Goal: Entertainment & Leisure: Consume media (video, audio)

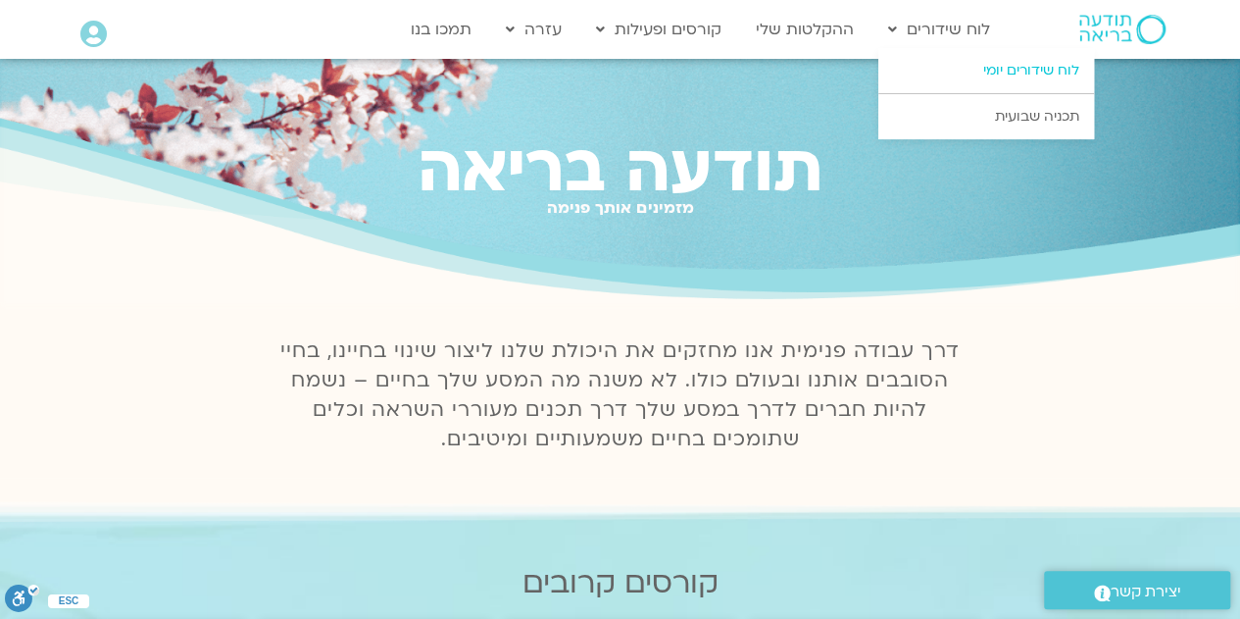
click at [986, 62] on link "לוח שידורים יומי" at bounding box center [987, 70] width 216 height 45
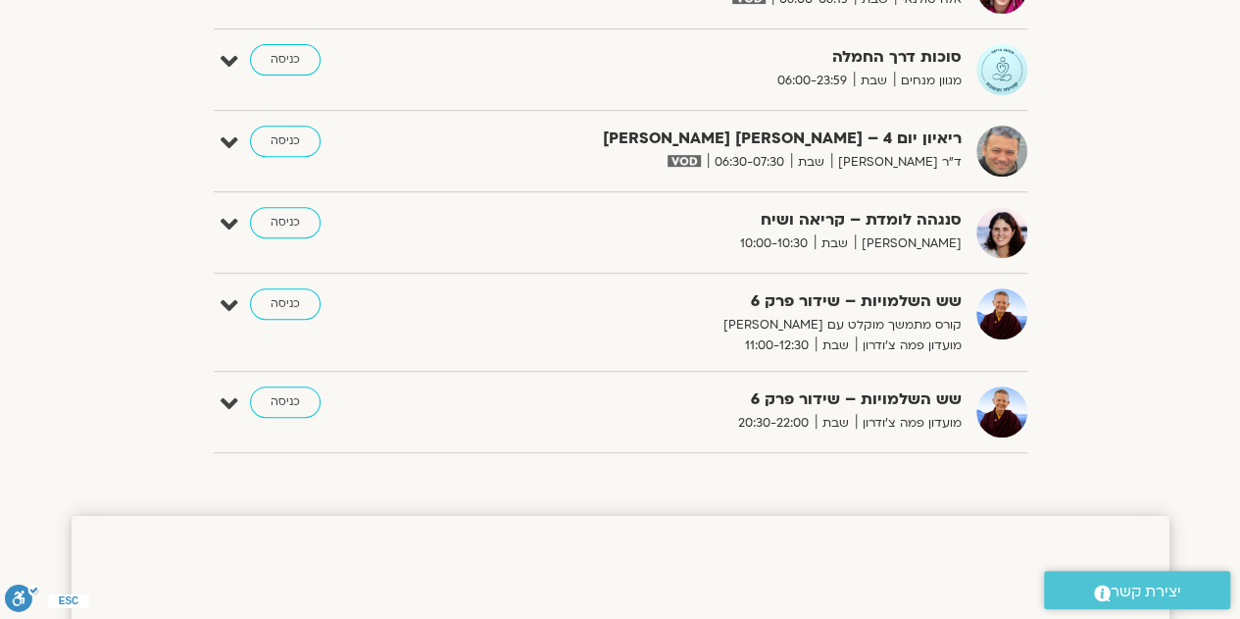
scroll to position [390, 0]
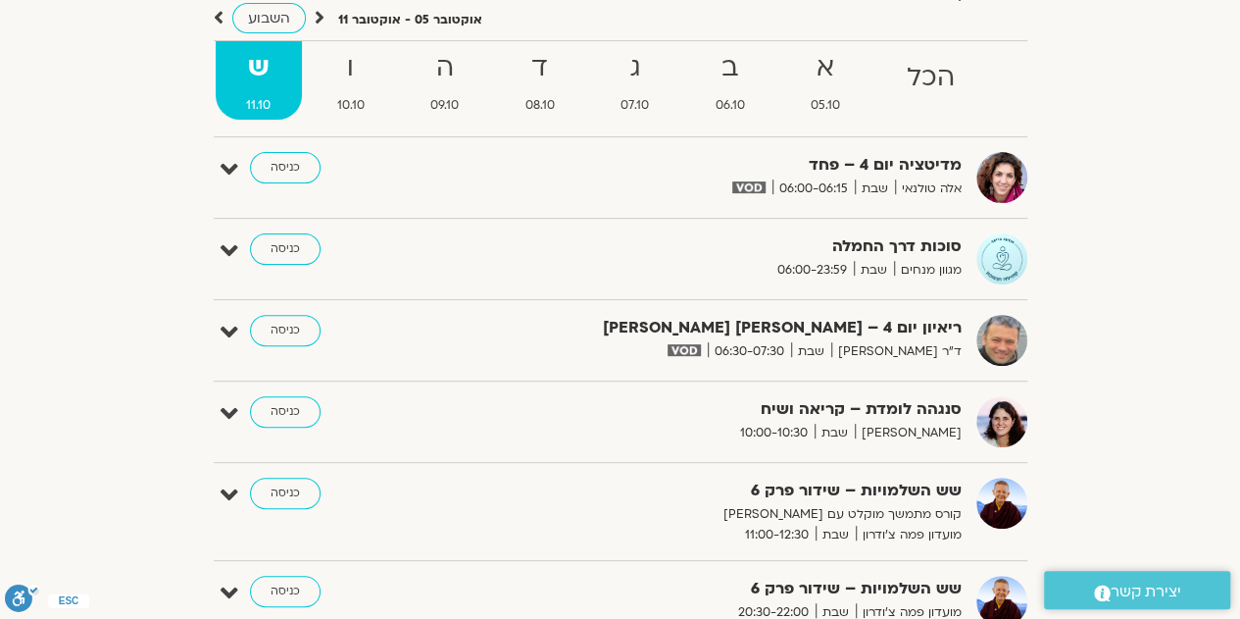
drag, startPoint x: 1246, startPoint y: 66, endPoint x: 1248, endPoint y: 105, distance: 39.3
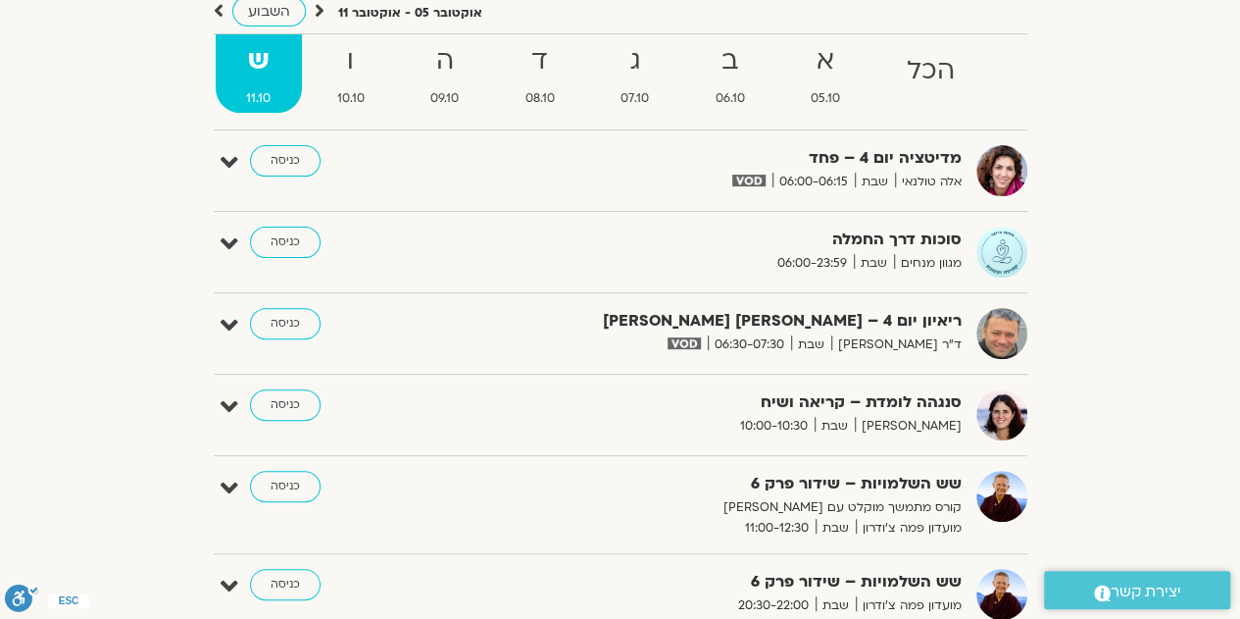
scroll to position [0, 0]
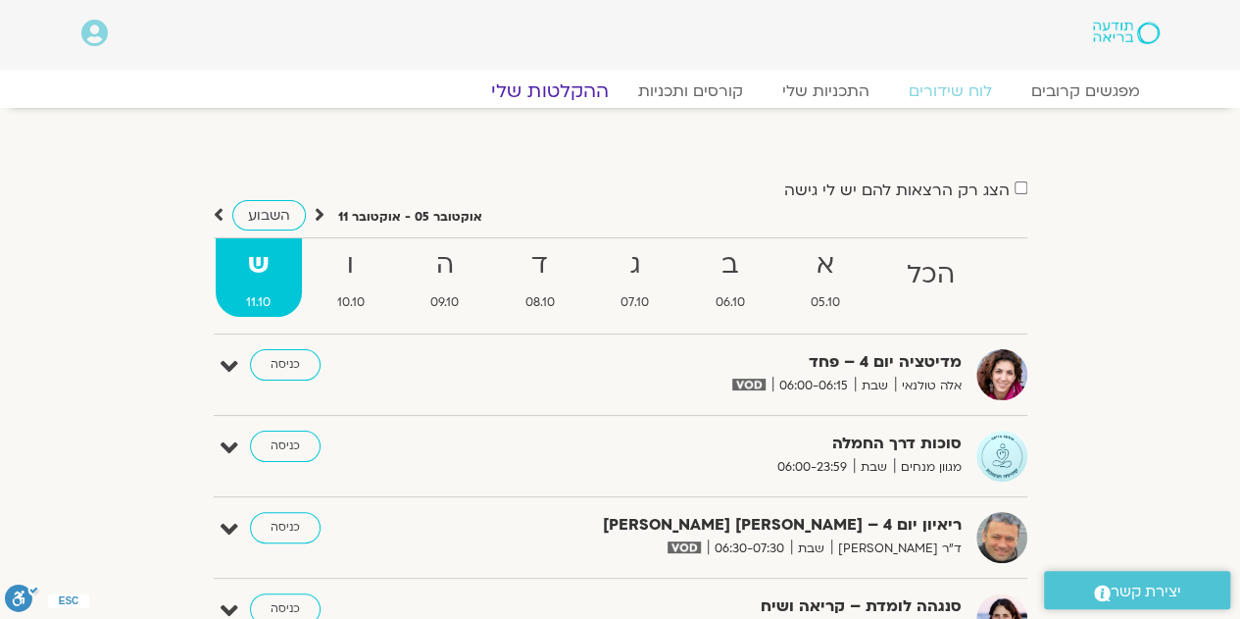
click at [571, 88] on link "ההקלטות שלי" at bounding box center [550, 91] width 165 height 24
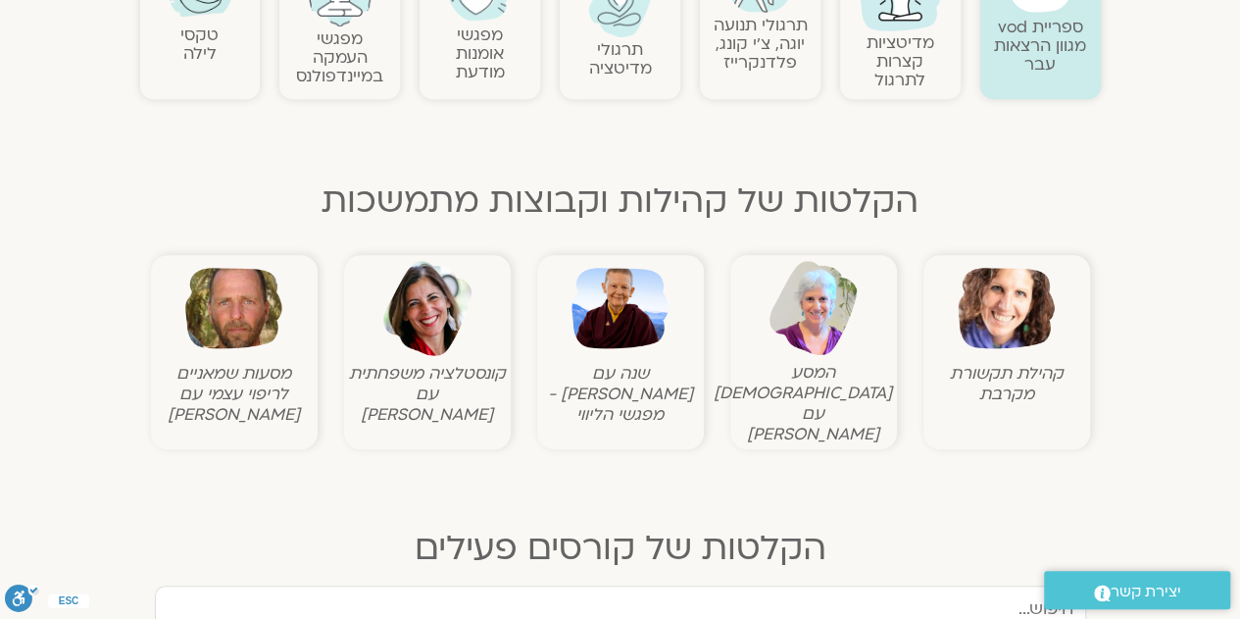
scroll to position [551, 0]
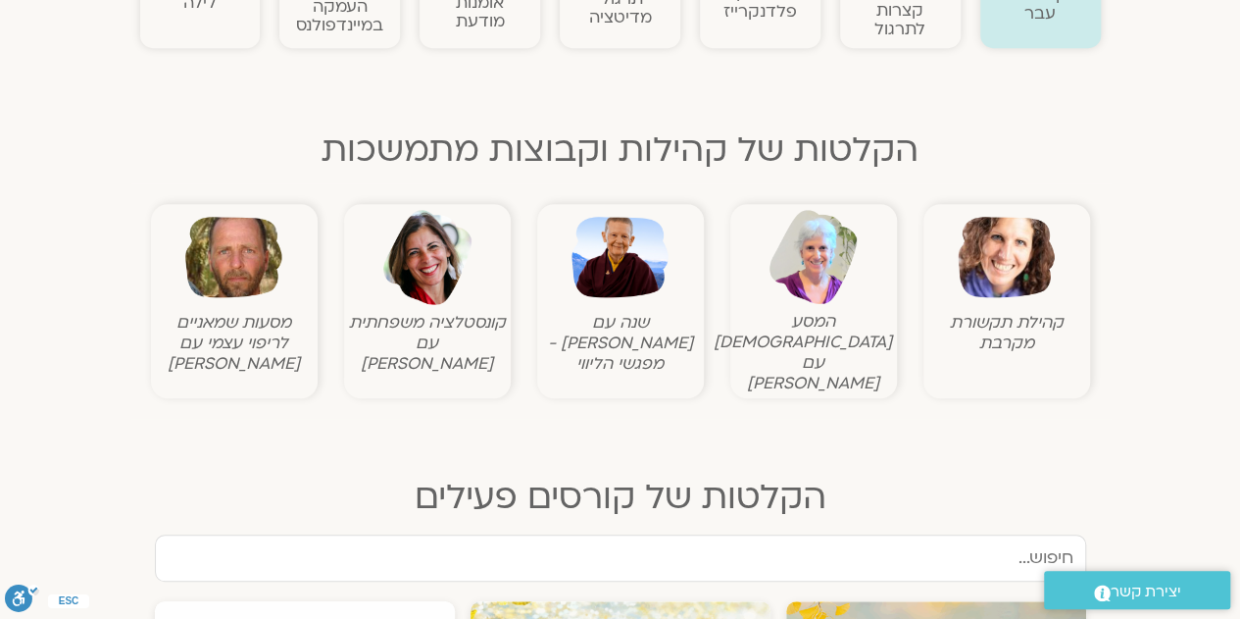
click at [1010, 312] on figcaption "קהילת תקשורת מקרבת" at bounding box center [1007, 332] width 157 height 41
click at [1010, 260] on img at bounding box center [1006, 257] width 97 height 97
click at [1013, 250] on img at bounding box center [1006, 257] width 97 height 97
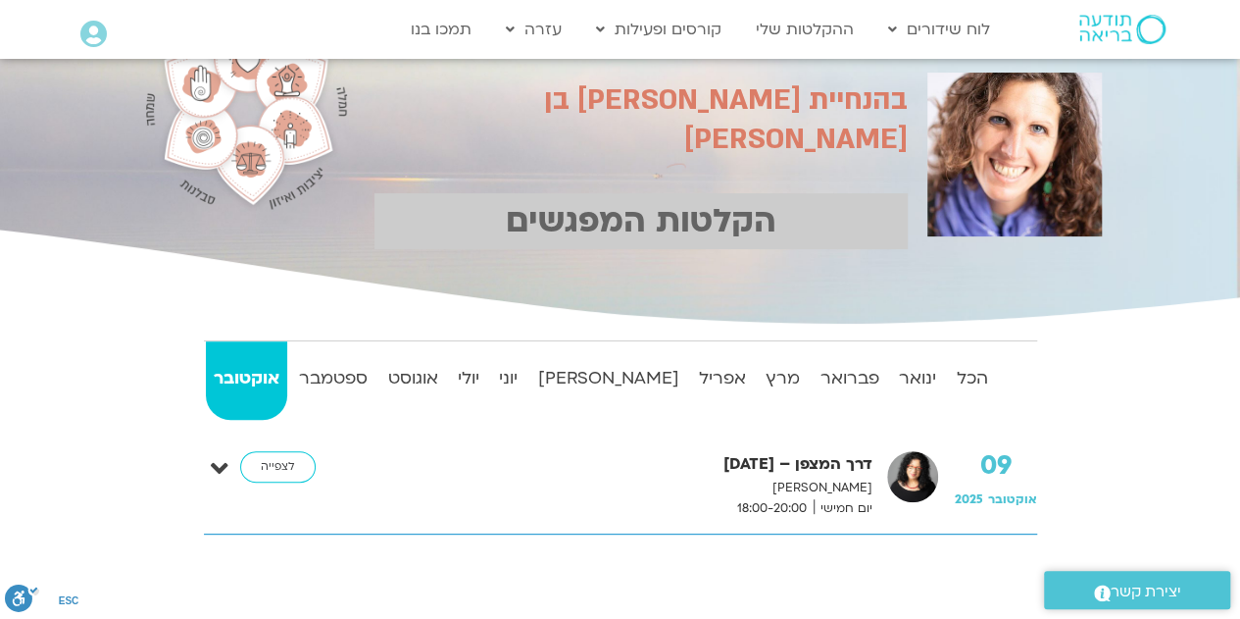
scroll to position [137, 0]
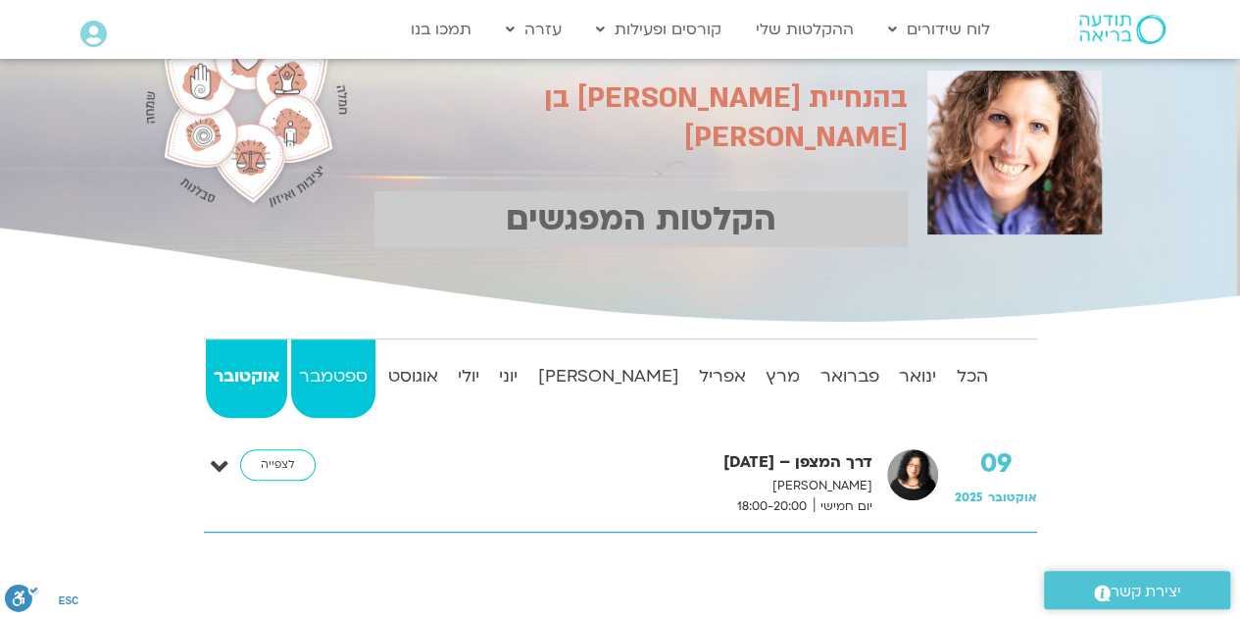
click at [357, 379] on strong "ספטמבר" at bounding box center [333, 376] width 84 height 29
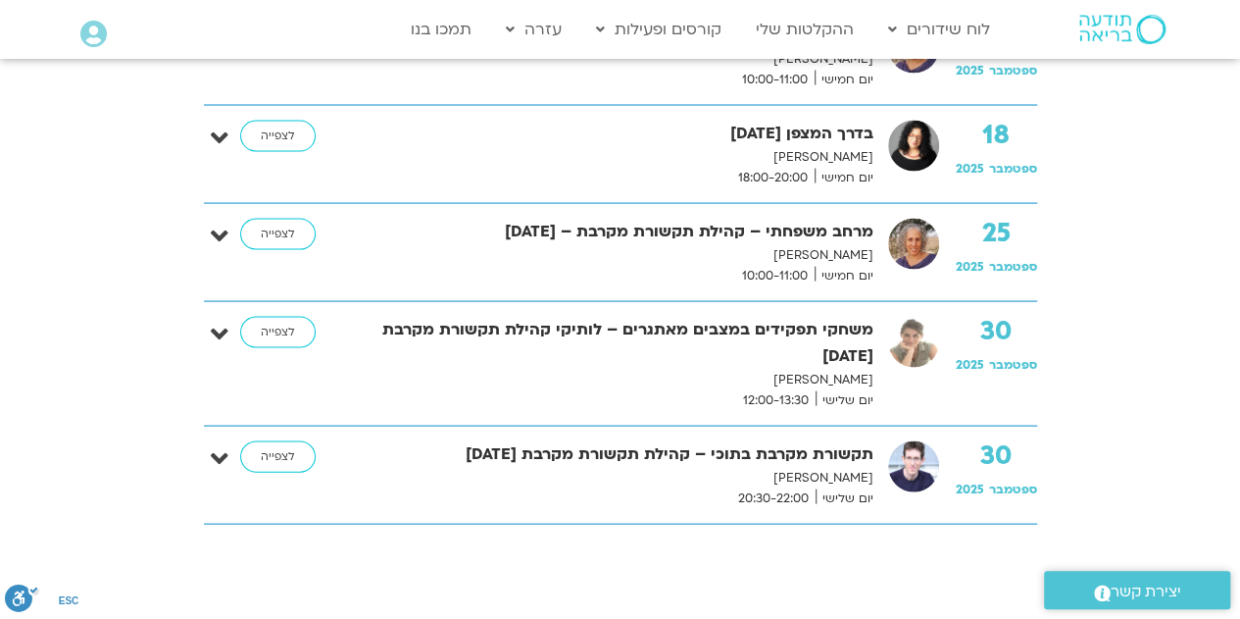
scroll to position [1852, 0]
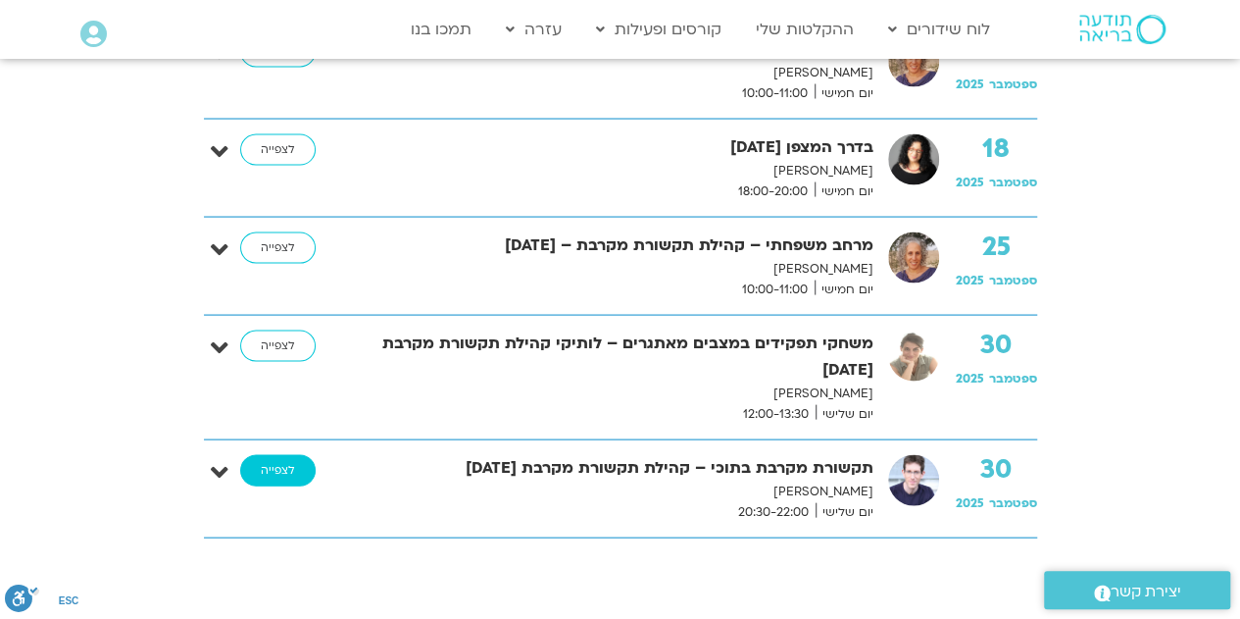
click at [278, 458] on link "לצפייה" at bounding box center [278, 469] width 76 height 31
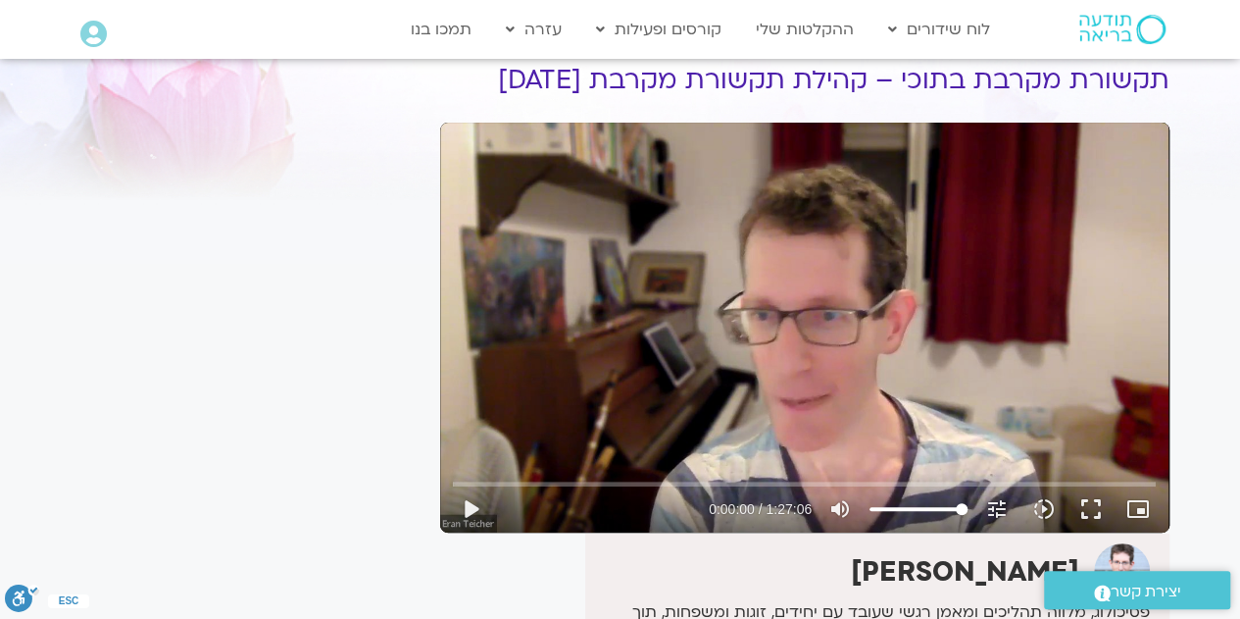
scroll to position [88, 0]
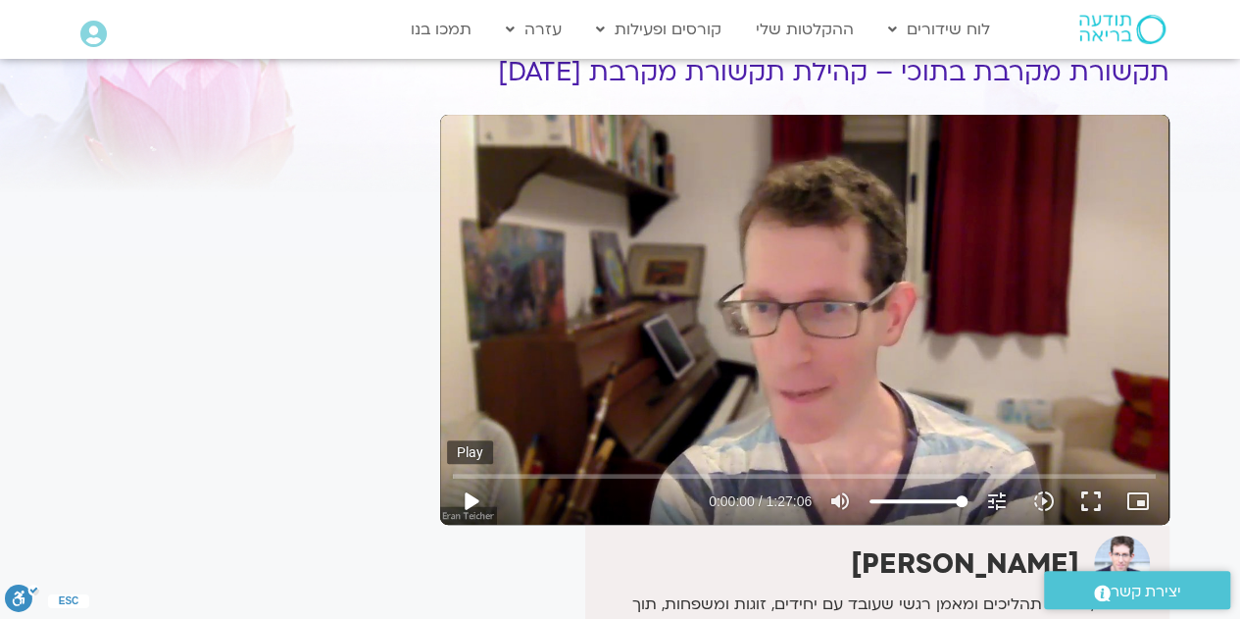
click at [471, 499] on button "play_arrow" at bounding box center [470, 501] width 47 height 47
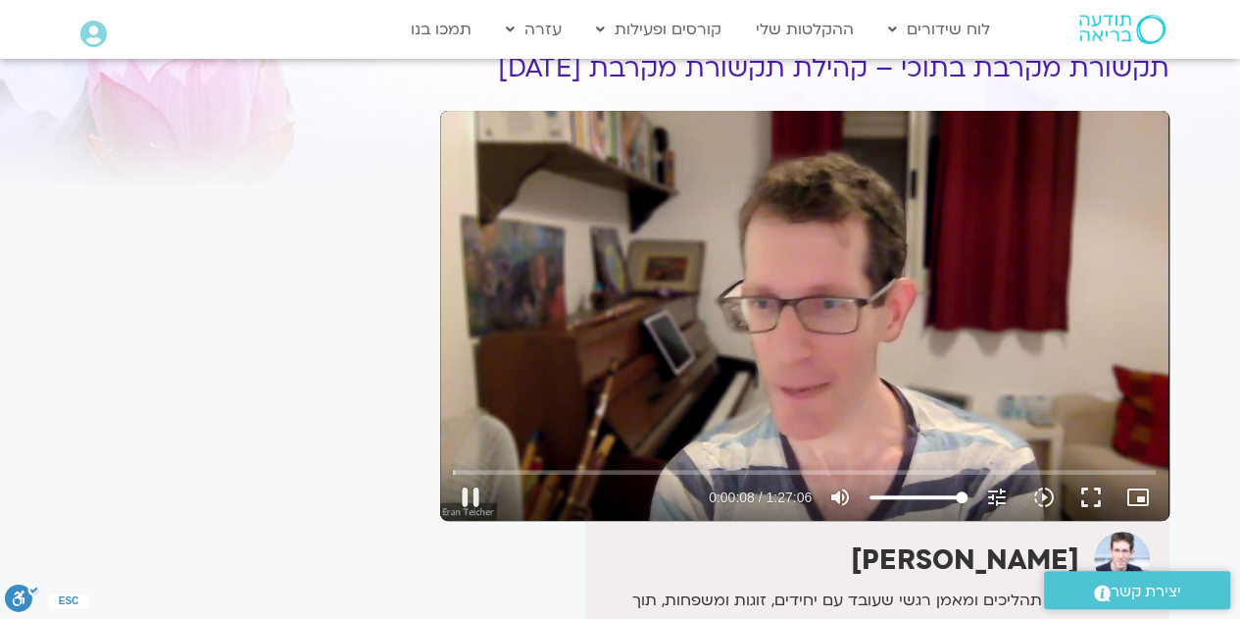
scroll to position [94, 0]
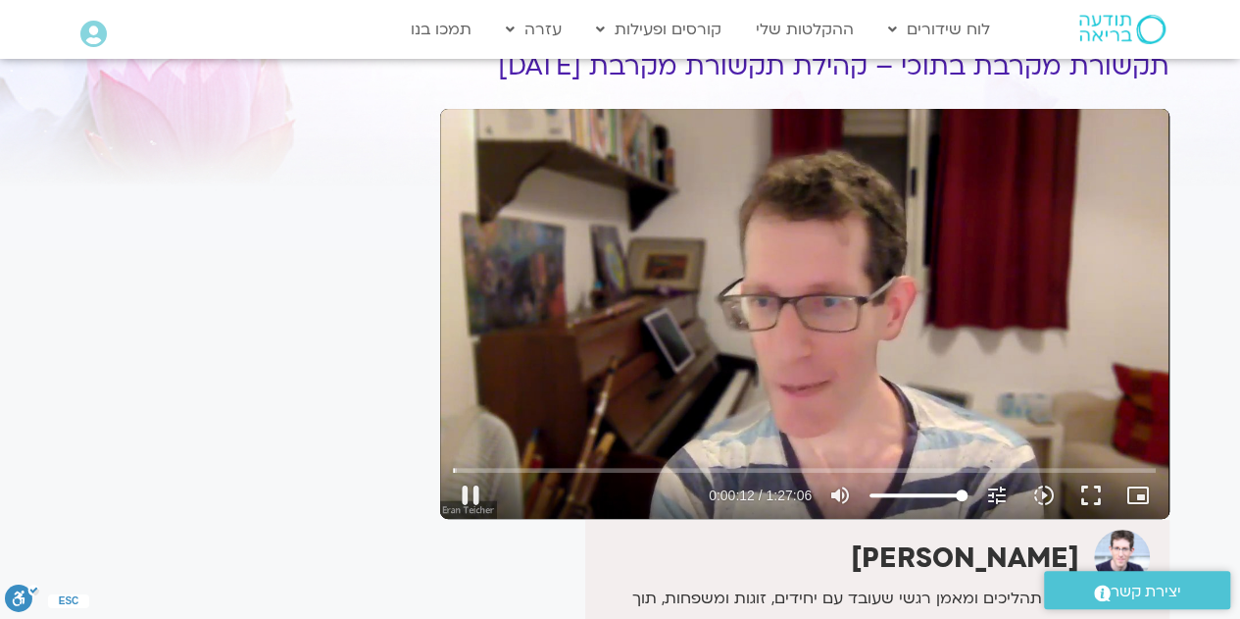
click at [861, 348] on div "Skip Ad 44:00 pause 0:00:12 / 1:27:06 volume_up Mute tune Resolution Auto 720p …" at bounding box center [805, 314] width 730 height 410
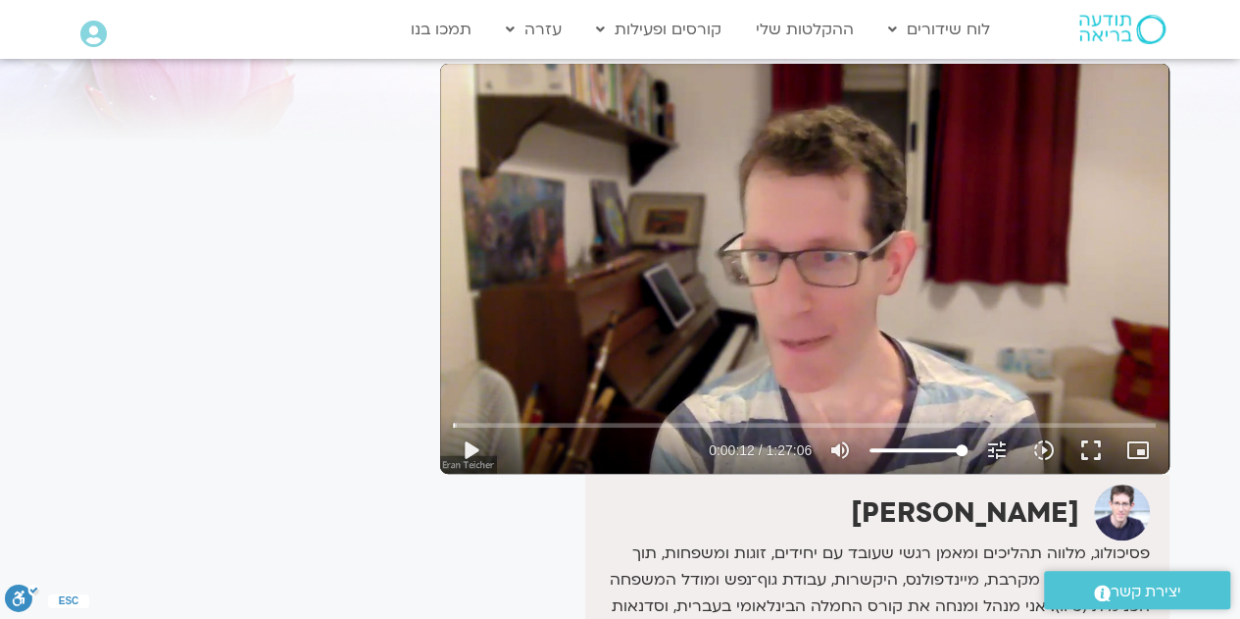
scroll to position [141, 0]
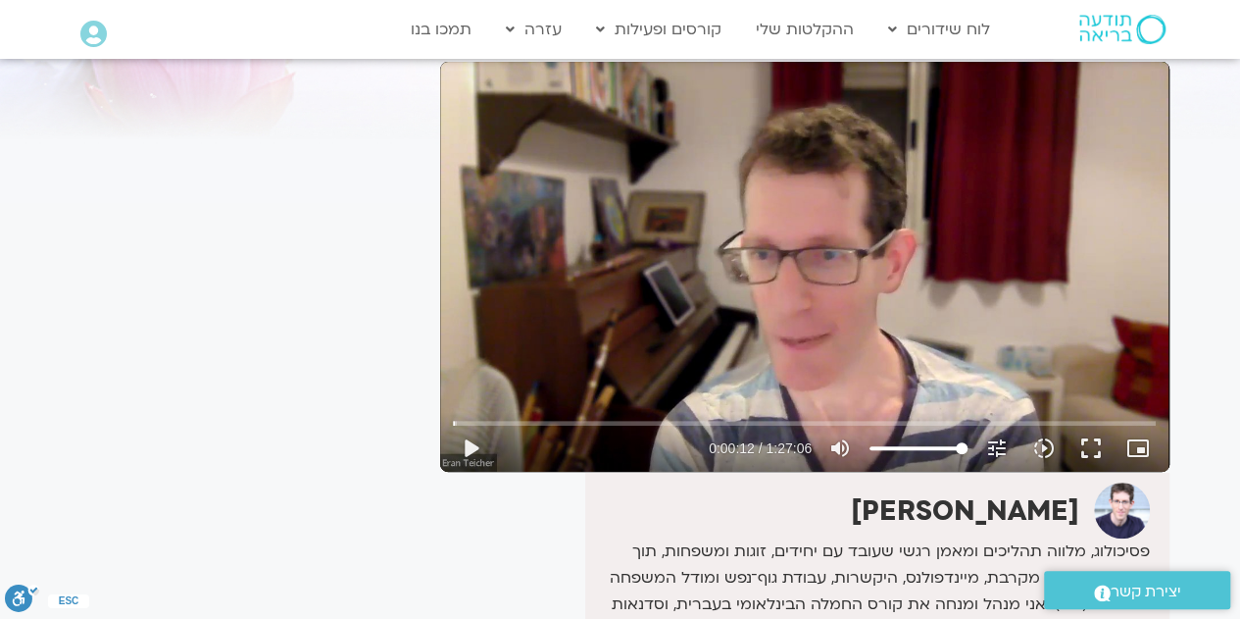
click at [755, 328] on div "Skip Ad 33:22 play_arrow 0:00:12 / 1:27:06 volume_up Mute tune Resolution Auto …" at bounding box center [805, 267] width 730 height 410
type input "13.753838"
